Goal: Information Seeking & Learning: Check status

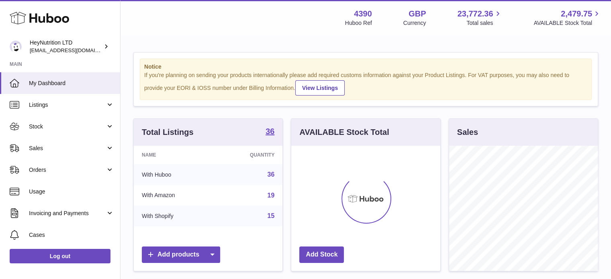
scroll to position [125, 149]
drag, startPoint x: 61, startPoint y: 150, endPoint x: 56, endPoint y: 165, distance: 16.3
click at [61, 150] on span "Sales" at bounding box center [67, 149] width 77 height 8
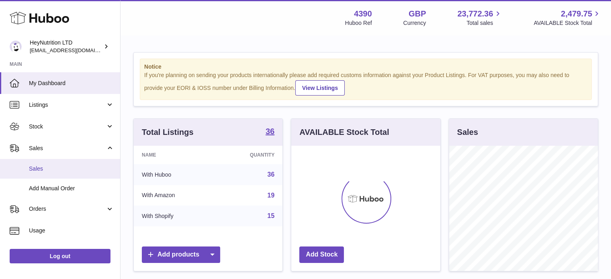
click at [54, 173] on link "Sales" at bounding box center [60, 169] width 120 height 20
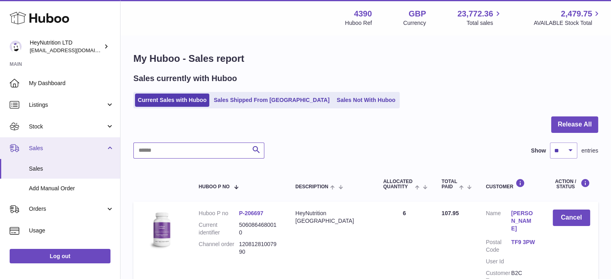
paste input "**********"
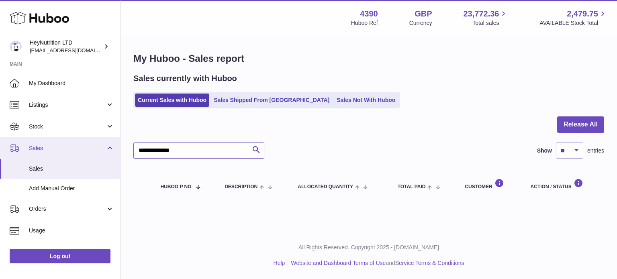
drag, startPoint x: 209, startPoint y: 152, endPoint x: 106, endPoint y: 158, distance: 103.4
click at [106, 158] on div "Huboo HeyNutrition LTD info@heynutrition.com Main My Dashboard Listings Not wit…" at bounding box center [308, 139] width 617 height 279
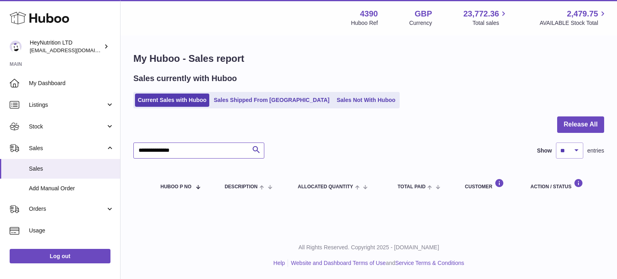
paste input "text"
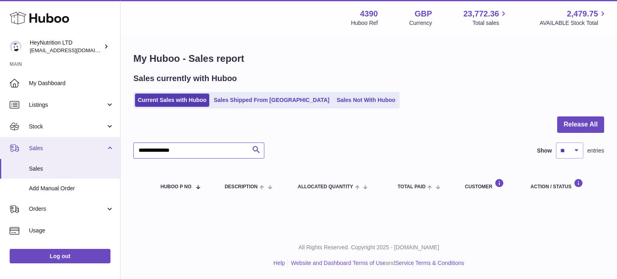
drag, startPoint x: 108, startPoint y: 163, endPoint x: 42, endPoint y: 158, distance: 66.8
click at [48, 160] on div "Huboo HeyNutrition LTD info@heynutrition.com Main My Dashboard Listings Not wit…" at bounding box center [308, 139] width 617 height 279
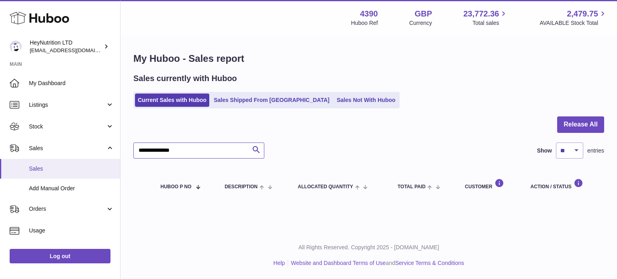
paste input "text"
type input "**********"
click at [0, 164] on div "Huboo HeyNutrition LTD info@heynutrition.com Main My Dashboard Listings Not wit…" at bounding box center [308, 139] width 617 height 279
paste input "text"
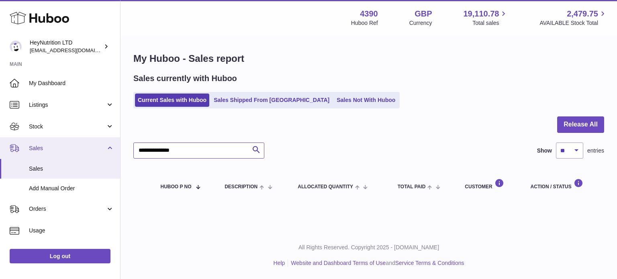
click at [60, 149] on div "Huboo HeyNutrition LTD info@heynutrition.com Main My Dashboard Listings Not wit…" at bounding box center [308, 139] width 617 height 279
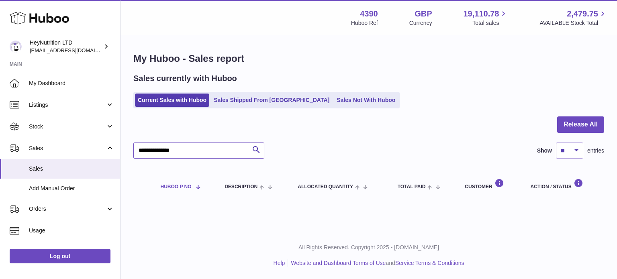
paste input "text"
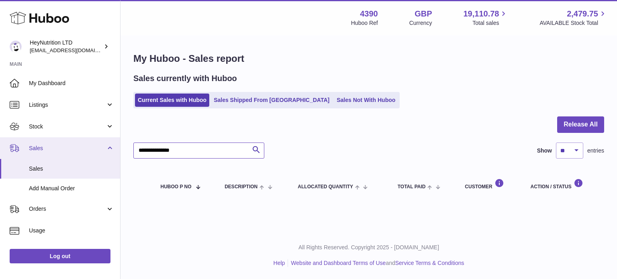
drag, startPoint x: 182, startPoint y: 155, endPoint x: 84, endPoint y: 156, distance: 97.6
click at [83, 156] on div "Huboo HeyNutrition LTD info@heynutrition.com Main My Dashboard Listings Not wit…" at bounding box center [308, 139] width 617 height 279
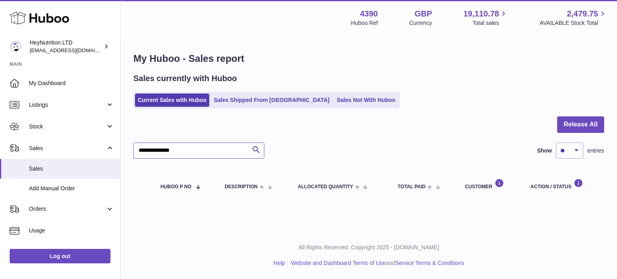
paste input "text"
type input "**********"
drag, startPoint x: 199, startPoint y: 152, endPoint x: 157, endPoint y: 145, distance: 42.7
click at [194, 155] on input "**********" at bounding box center [198, 151] width 131 height 16
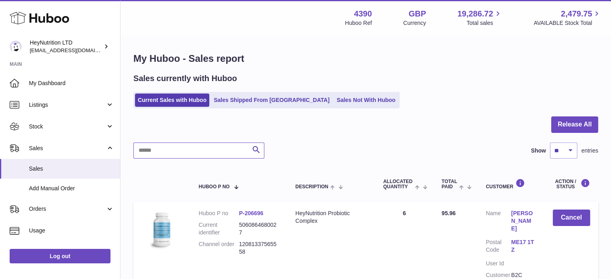
click at [206, 149] on input "text" at bounding box center [198, 151] width 131 height 16
paste input "**********"
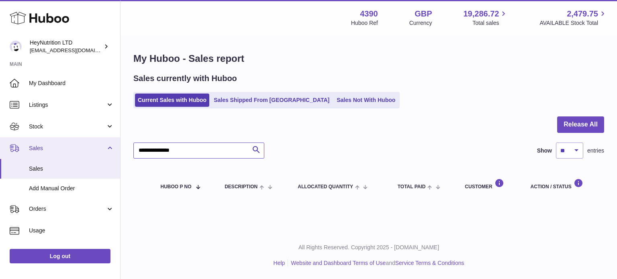
click at [22, 149] on div "Huboo HeyNutrition LTD [EMAIL_ADDRESS][DOMAIN_NAME] Main My Dashboard Listings …" at bounding box center [308, 139] width 617 height 279
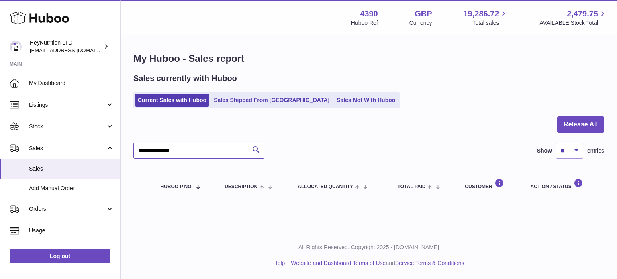
paste input "text"
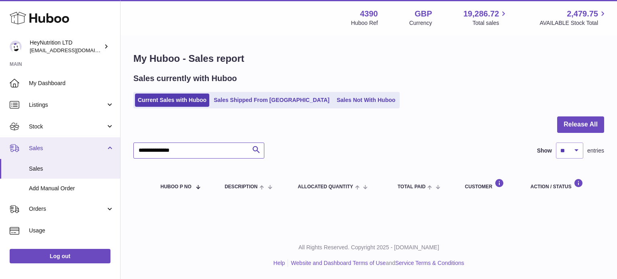
drag, startPoint x: 204, startPoint y: 147, endPoint x: 13, endPoint y: 137, distance: 191.5
click at [14, 137] on div "Huboo HeyNutrition LTD info@heynutrition.com Main My Dashboard Listings Not wit…" at bounding box center [308, 139] width 617 height 279
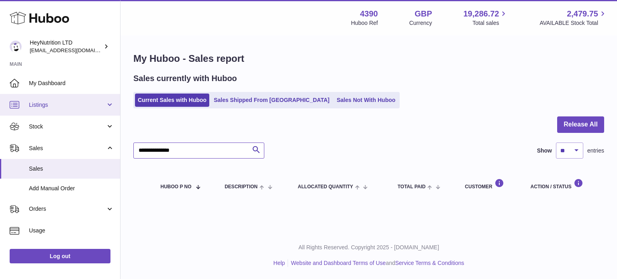
paste input "text"
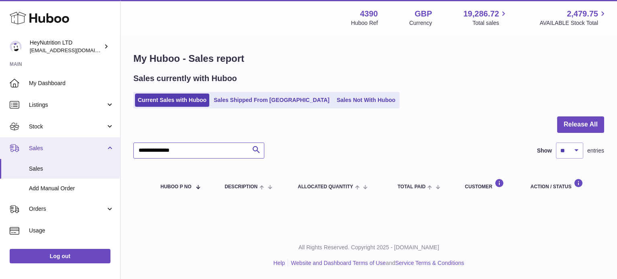
drag, startPoint x: 121, startPoint y: 165, endPoint x: 0, endPoint y: 149, distance: 121.6
click at [15, 151] on div "Huboo HeyNutrition LTD info@heynutrition.com Main My Dashboard Listings Not wit…" at bounding box center [308, 139] width 617 height 279
paste input "text"
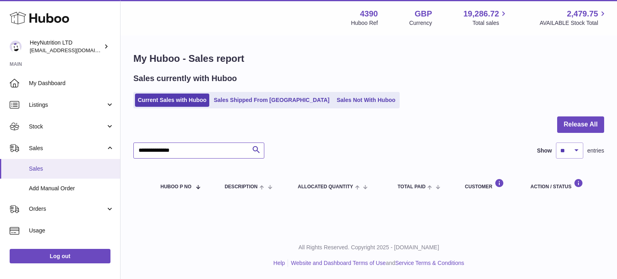
drag, startPoint x: 200, startPoint y: 150, endPoint x: 63, endPoint y: 165, distance: 137.8
click at [63, 165] on div "Huboo HeyNutrition LTD info@heynutrition.com Main My Dashboard Listings Not wit…" at bounding box center [308, 139] width 617 height 279
paste input "text"
type input "**********"
